Goal: Information Seeking & Learning: Learn about a topic

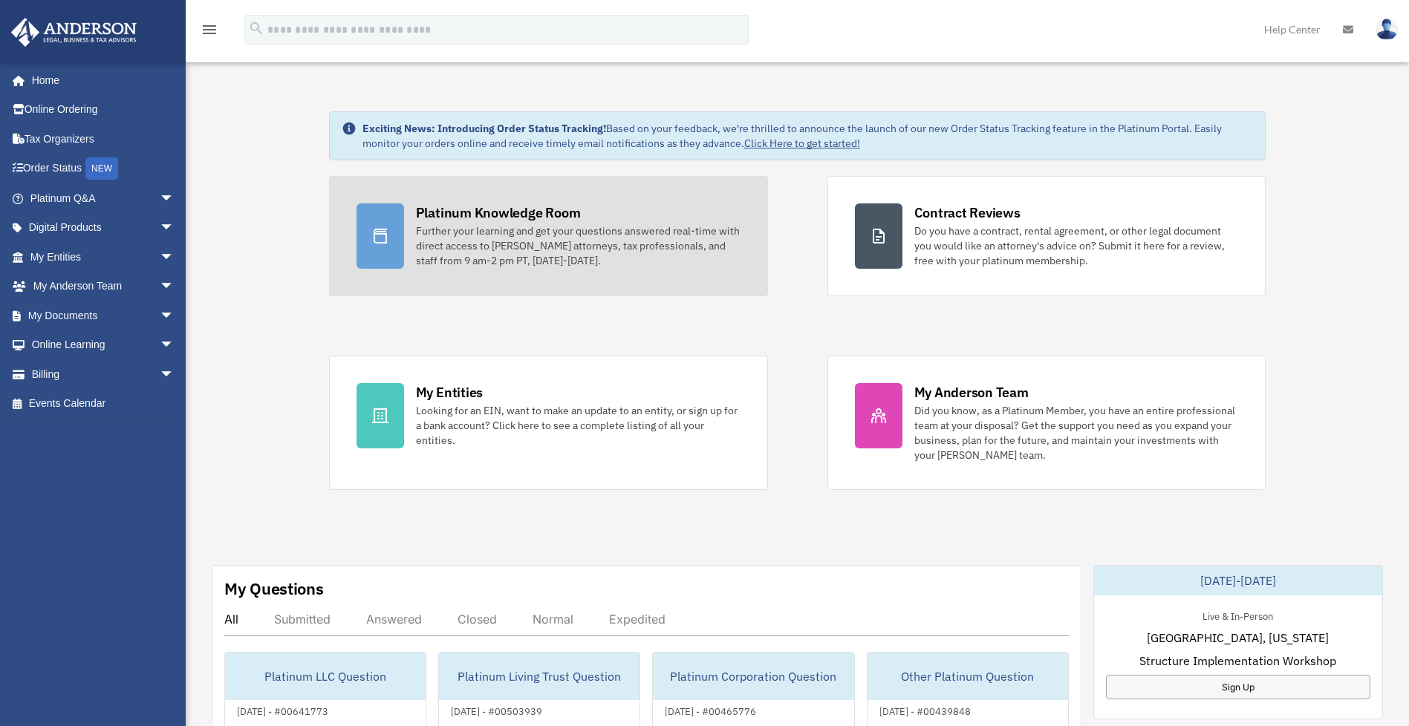
click at [570, 249] on div "Further your learning and get your questions answered real-time with direct acc…" at bounding box center [578, 246] width 325 height 45
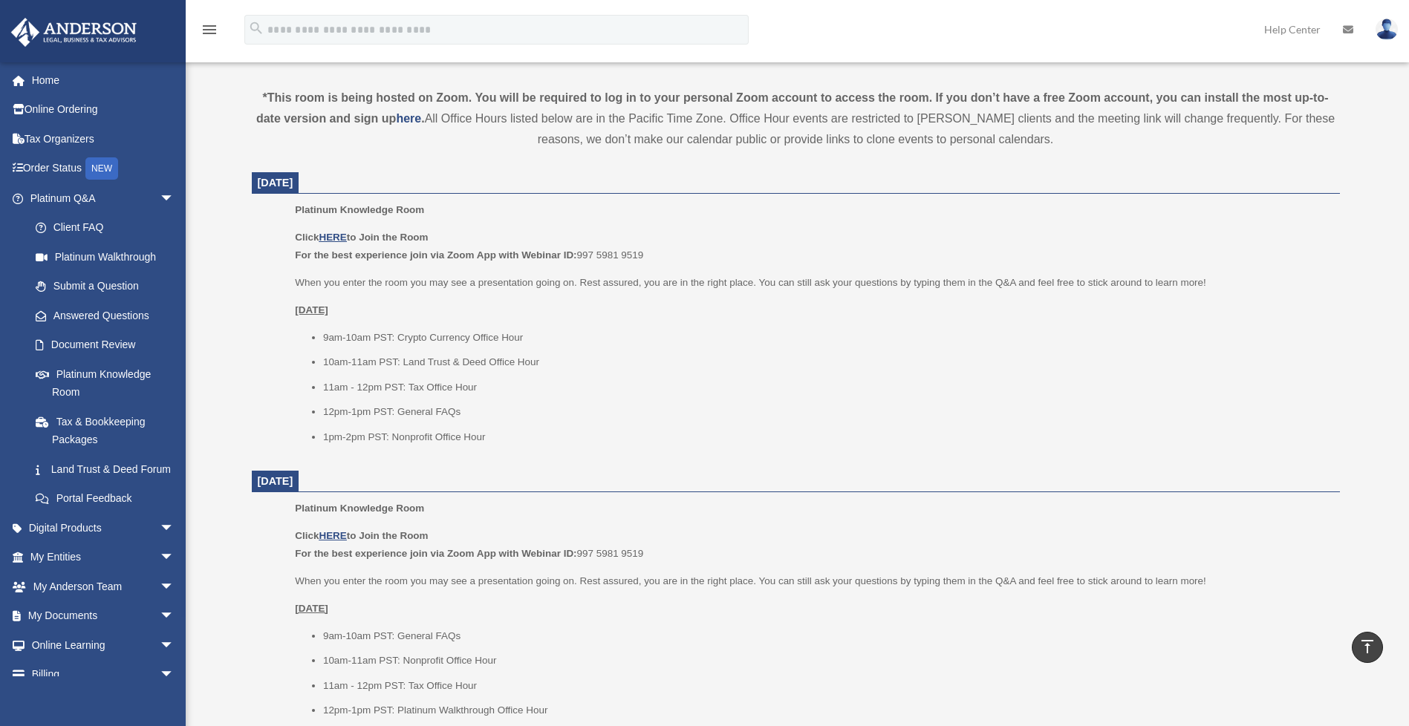
scroll to position [446, 0]
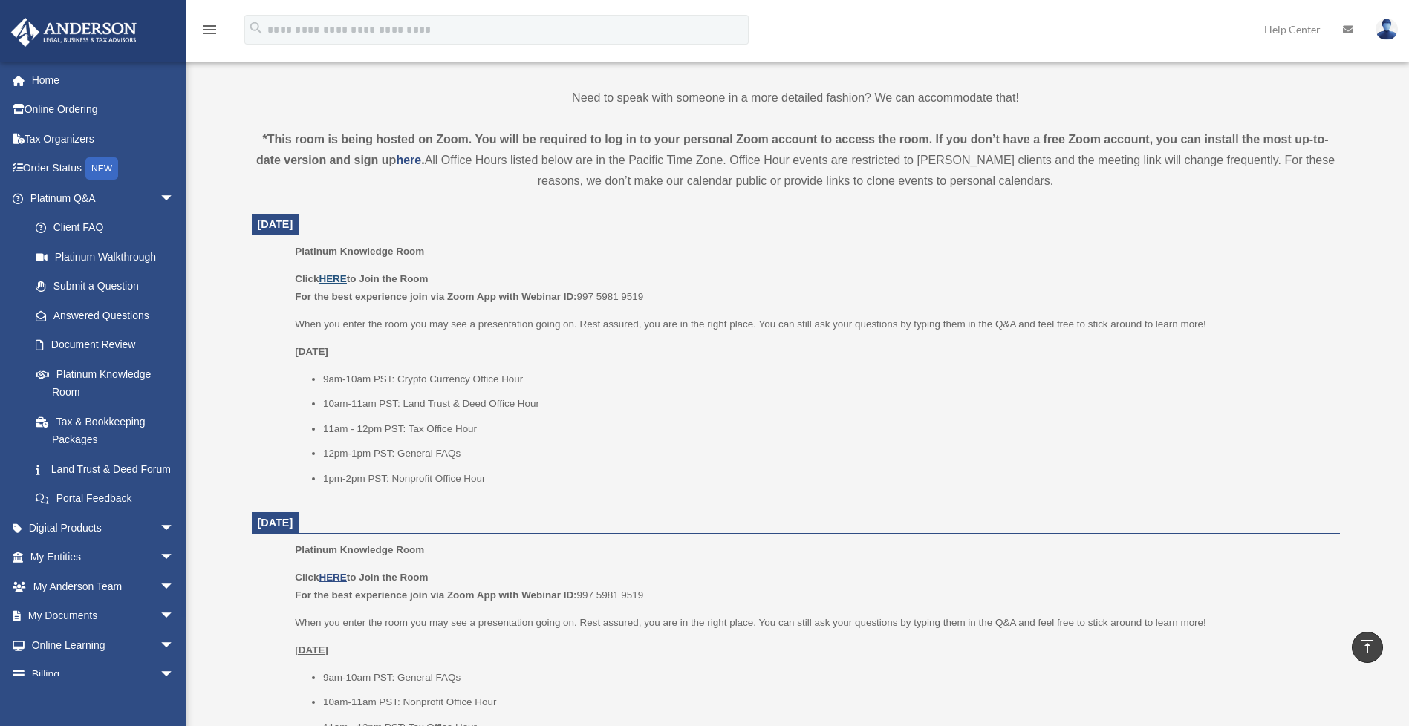
click at [331, 282] on u "HERE" at bounding box center [332, 278] width 27 height 11
drag, startPoint x: 619, startPoint y: 474, endPoint x: 656, endPoint y: 485, distance: 38.8
click at [619, 473] on li "1pm-2pm PST: Nonprofit Office Hour" at bounding box center [826, 479] width 1006 height 18
drag, startPoint x: 931, startPoint y: 664, endPoint x: 910, endPoint y: 671, distance: 22.1
click at [931, 664] on div "Click HERE to Join the Room For the best experience join via Zoom App with Webi…" at bounding box center [812, 677] width 1034 height 217
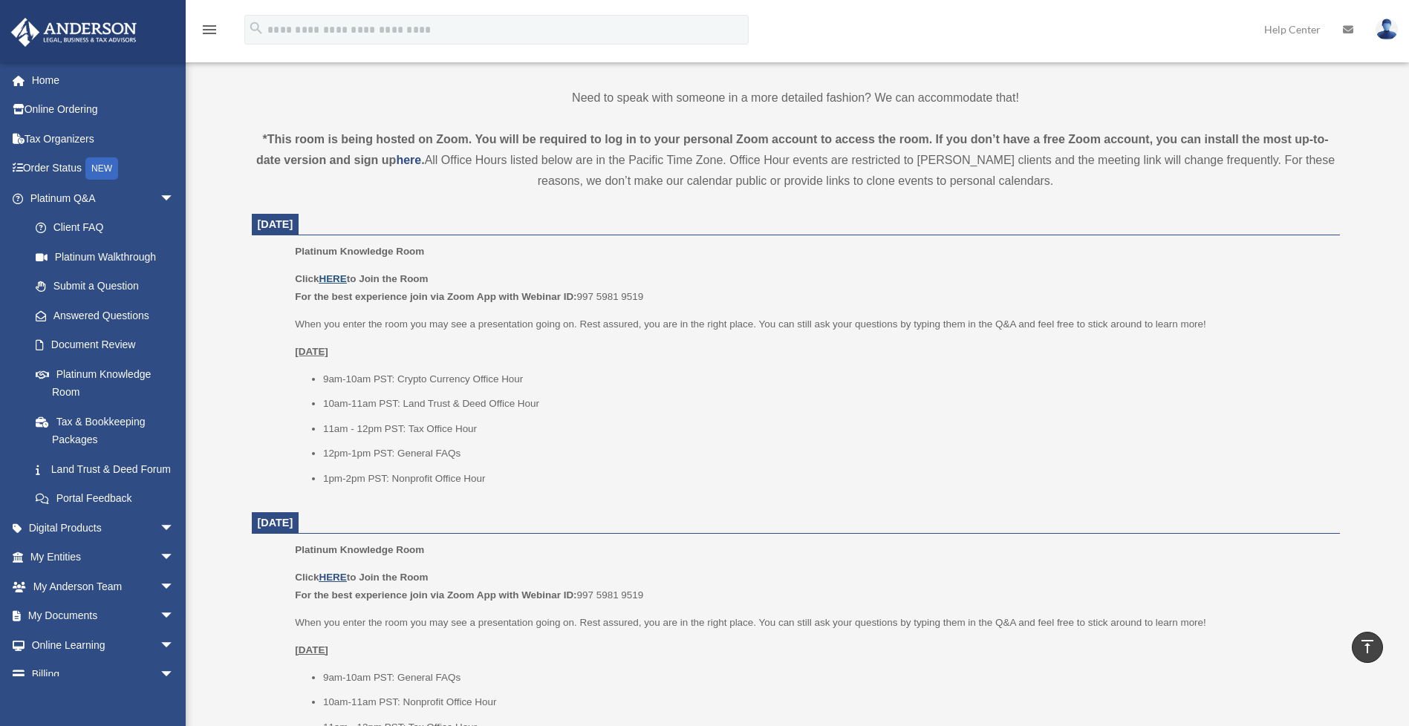
click at [340, 280] on u "HERE" at bounding box center [332, 278] width 27 height 11
click at [339, 277] on u "HERE" at bounding box center [332, 278] width 27 height 11
click at [331, 281] on u "HERE" at bounding box center [332, 278] width 27 height 11
